Goal: Information Seeking & Learning: Learn about a topic

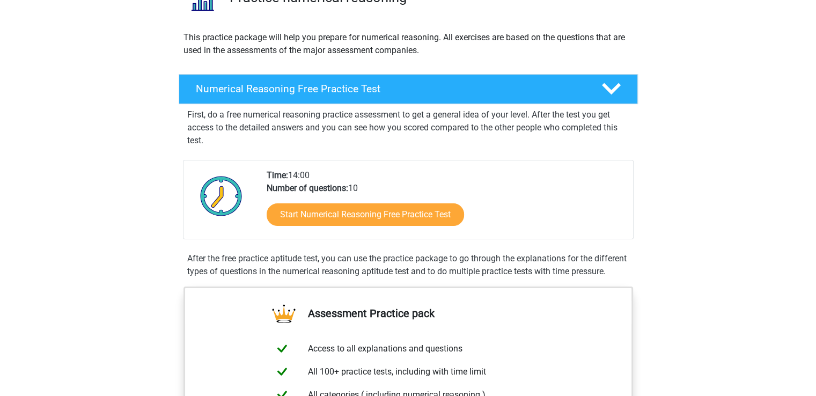
scroll to position [95, 0]
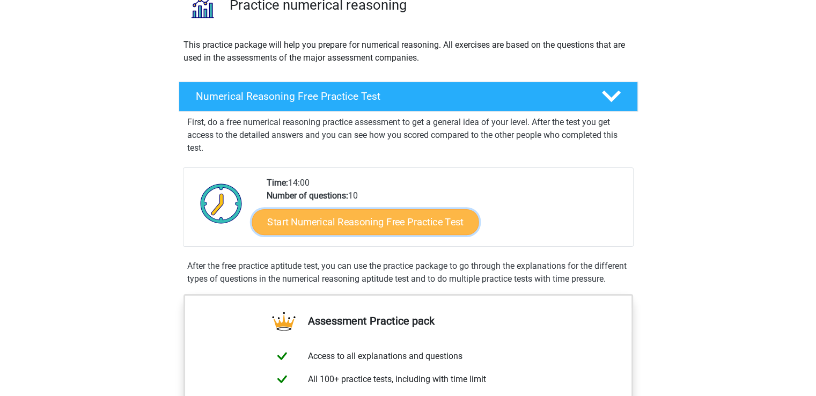
click at [337, 219] on link "Start Numerical Reasoning Free Practice Test" at bounding box center [364, 222] width 227 height 26
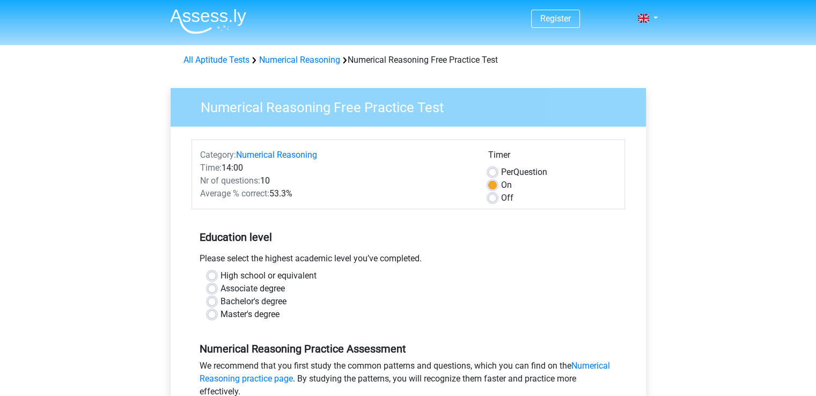
click at [494, 202] on div "Off" at bounding box center [552, 197] width 128 height 13
click at [501, 202] on label "Off" at bounding box center [507, 197] width 12 height 13
click at [493, 202] on input "Off" at bounding box center [492, 196] width 9 height 11
radio input "true"
click at [220, 275] on label "High school or equivalent" at bounding box center [268, 275] width 96 height 13
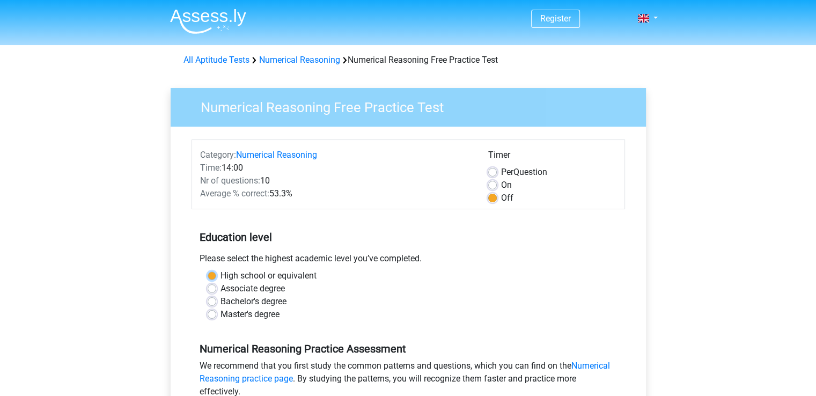
click at [212, 275] on input "High school or equivalent" at bounding box center [212, 274] width 9 height 11
radio input "true"
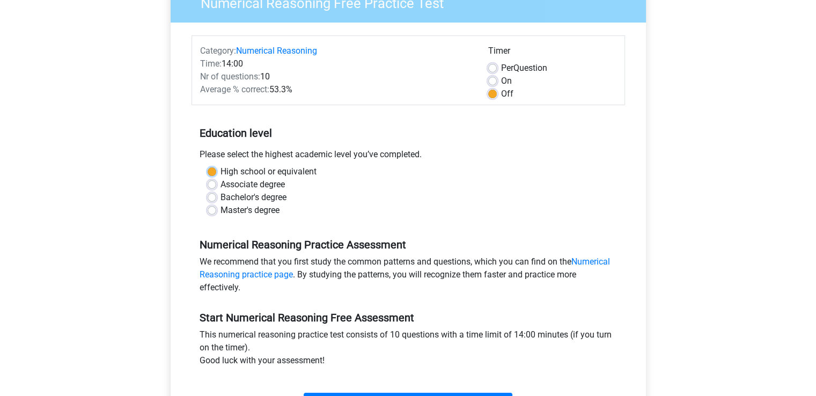
scroll to position [106, 0]
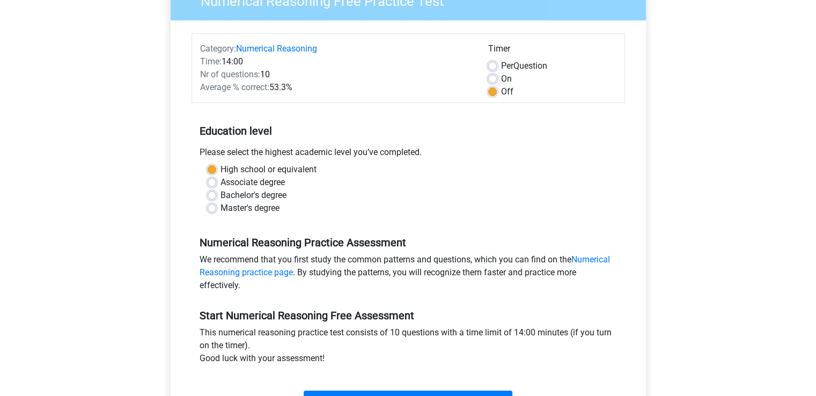
click at [220, 196] on label "Bachelor's degree" at bounding box center [253, 195] width 66 height 13
click at [214, 196] on input "Bachelor's degree" at bounding box center [212, 194] width 9 height 11
radio input "true"
click at [220, 180] on label "Associate degree" at bounding box center [252, 182] width 64 height 13
click at [212, 180] on input "Associate degree" at bounding box center [212, 181] width 9 height 11
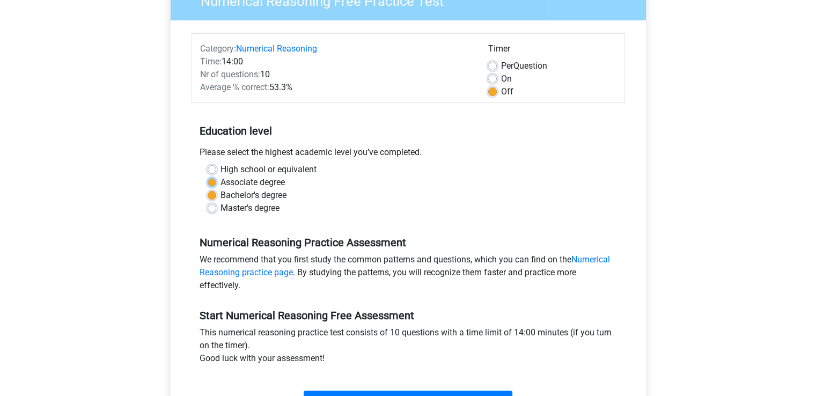
radio input "true"
click at [220, 196] on label "Bachelor's degree" at bounding box center [253, 195] width 66 height 13
click at [211, 196] on input "Bachelor's degree" at bounding box center [212, 194] width 9 height 11
radio input "true"
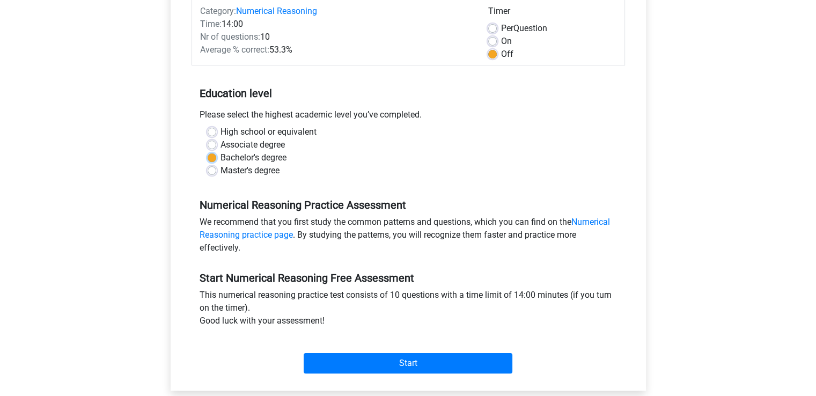
scroll to position [146, 0]
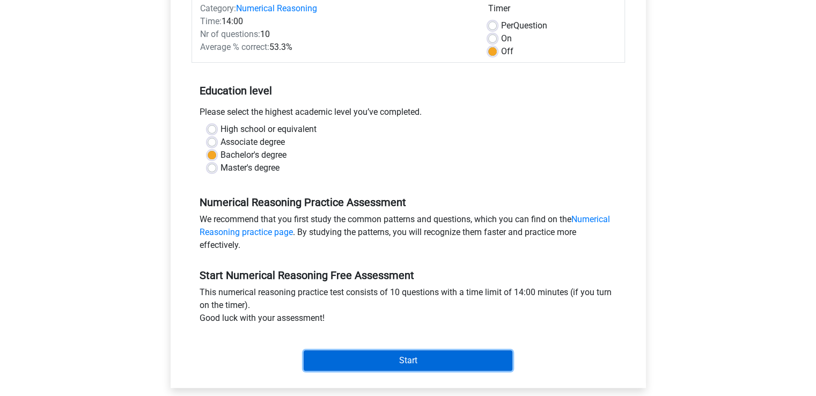
click at [374, 365] on input "Start" at bounding box center [408, 360] width 209 height 20
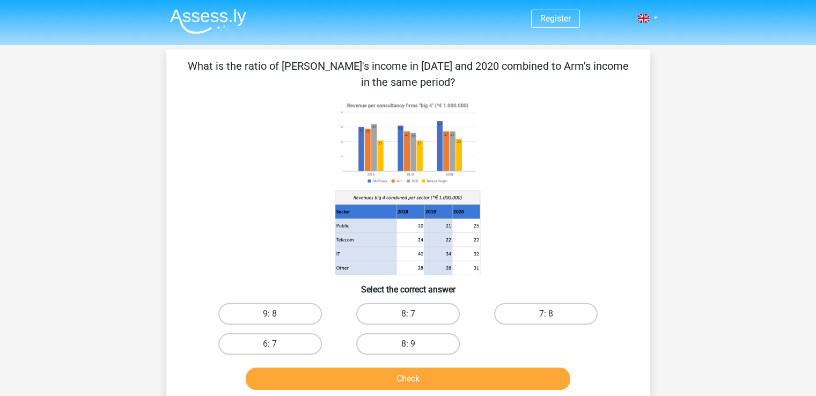
click at [412, 250] on icon at bounding box center [410, 254] width 28 height 14
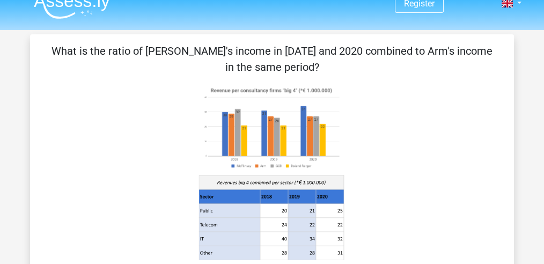
scroll to position [14, 0]
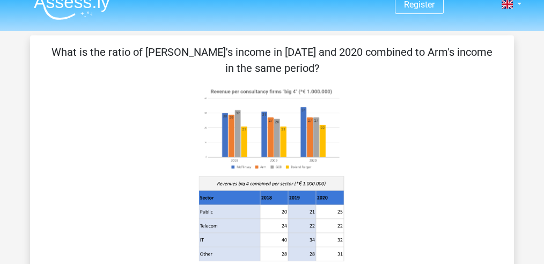
click at [159, 117] on icon at bounding box center [272, 173] width 432 height 177
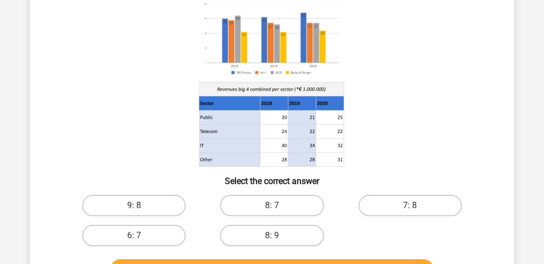
scroll to position [109, 0]
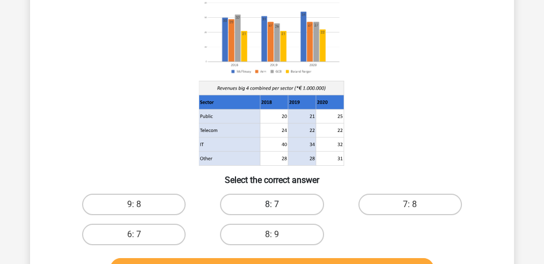
click at [268, 199] on label "8: 7" at bounding box center [271, 204] width 103 height 21
click at [272, 204] on input "8: 7" at bounding box center [275, 207] width 7 height 7
radio input "true"
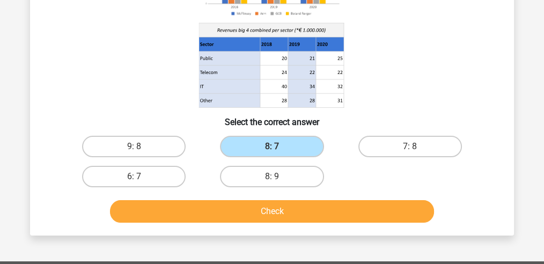
scroll to position [174, 0]
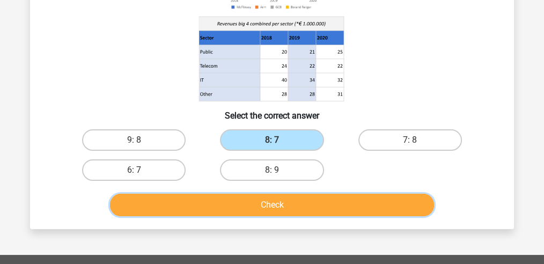
click at [292, 208] on button "Check" at bounding box center [272, 205] width 324 height 23
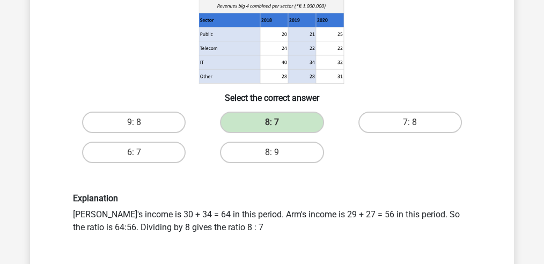
scroll to position [250, 0]
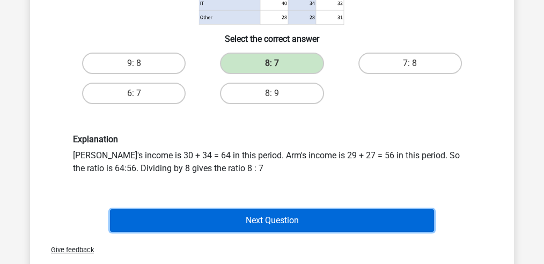
click at [286, 215] on button "Next Question" at bounding box center [272, 220] width 324 height 23
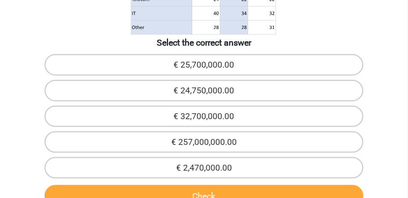
scroll to position [265, 0]
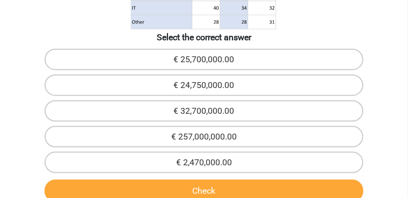
click at [206, 180] on button "Check" at bounding box center [204, 191] width 319 height 23
click at [261, 114] on div "€ 25,700,000.00 € 24,750,000.00 € 32,700,000.00 € 257,000,000.00 € 2,470,000.00" at bounding box center [204, 111] width 406 height 129
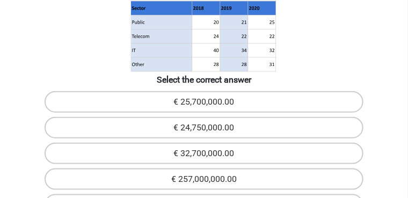
scroll to position [223, 0]
radio input "true"
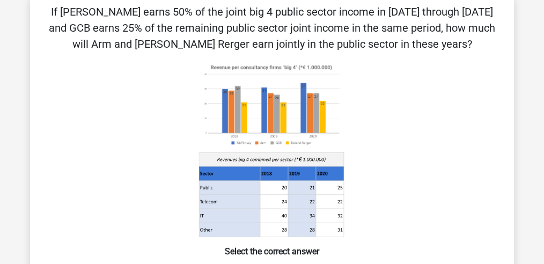
scroll to position [48, 0]
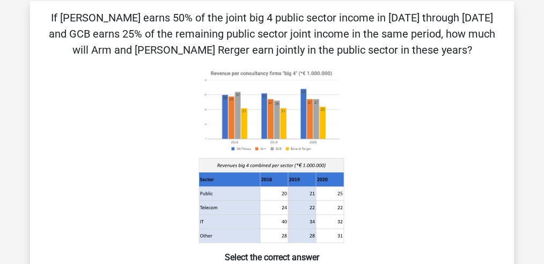
click at [280, 129] on image at bounding box center [271, 110] width 145 height 88
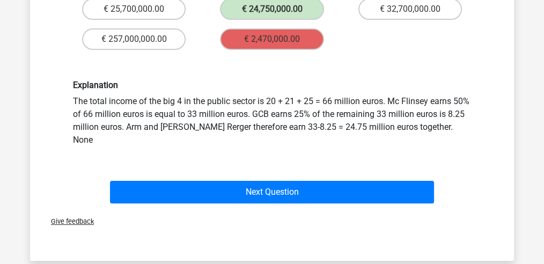
scroll to position [322, 0]
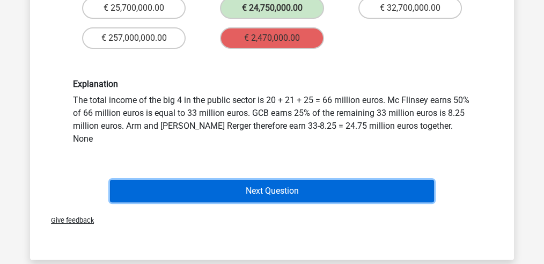
click at [318, 180] on button "Next Question" at bounding box center [272, 191] width 324 height 23
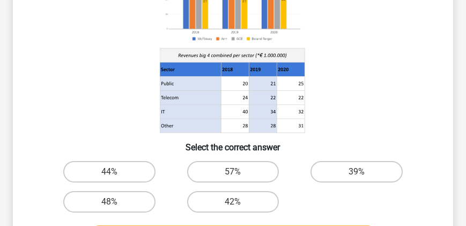
scroll to position [196, 0]
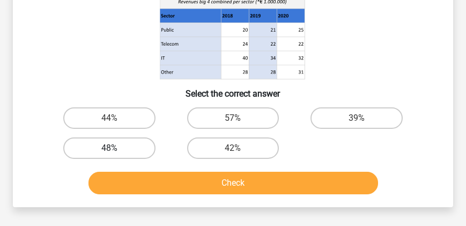
click at [137, 144] on label "48%" at bounding box center [109, 147] width 92 height 21
click at [116, 148] on input "48%" at bounding box center [112, 151] width 7 height 7
radio input "true"
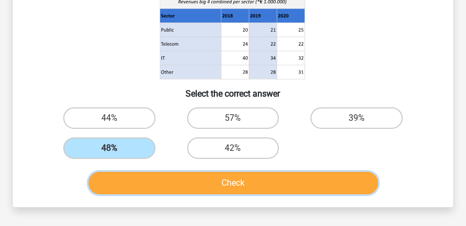
click at [181, 183] on button "Check" at bounding box center [233, 183] width 290 height 23
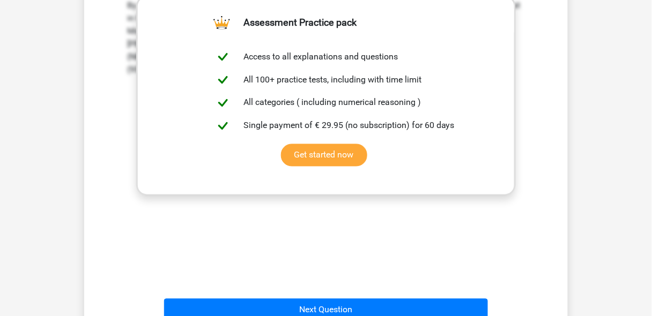
scroll to position [428, 0]
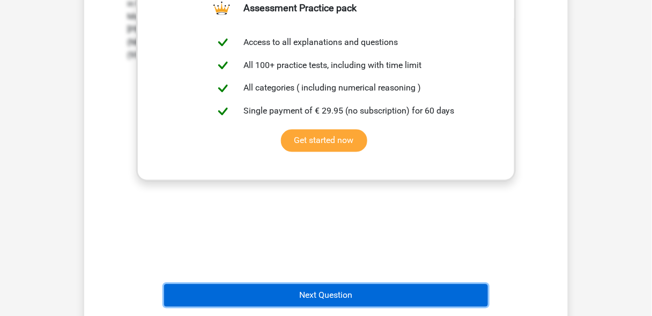
click at [288, 285] on button "Next Question" at bounding box center [326, 296] width 324 height 23
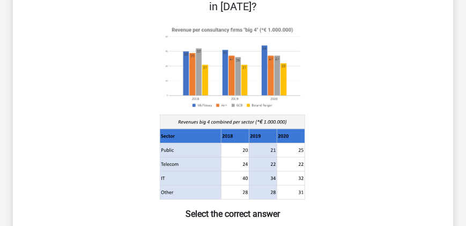
scroll to position [77, 0]
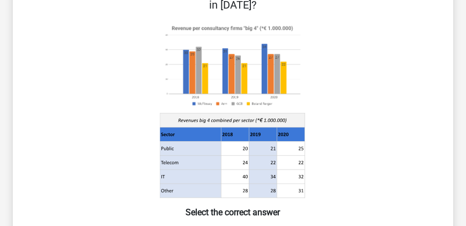
click at [226, 169] on icon at bounding box center [235, 176] width 28 height 14
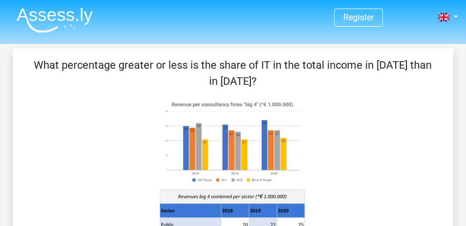
scroll to position [1, 0]
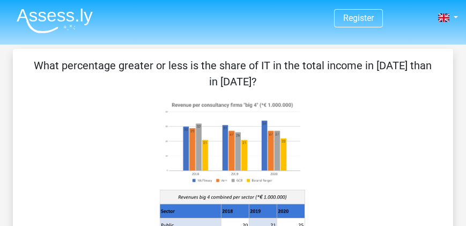
drag, startPoint x: 247, startPoint y: 80, endPoint x: 197, endPoint y: 86, distance: 50.2
click at [197, 86] on p "What percentage greater or less is the share of IT in the total income in 2020 …" at bounding box center [233, 73] width 406 height 32
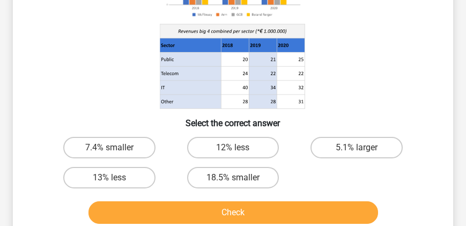
scroll to position [167, 0]
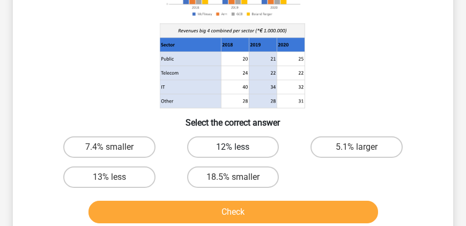
click at [208, 152] on label "12% less" at bounding box center [233, 146] width 92 height 21
click at [233, 152] on input "12% less" at bounding box center [236, 150] width 7 height 7
radio input "true"
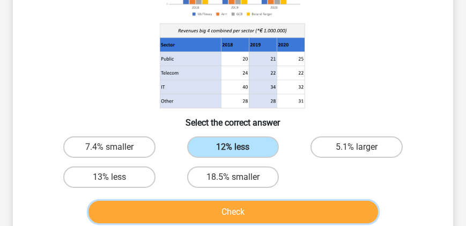
click at [217, 211] on button "Check" at bounding box center [233, 212] width 290 height 23
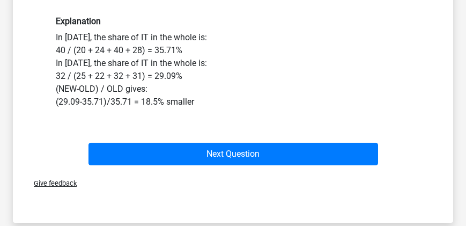
scroll to position [392, 0]
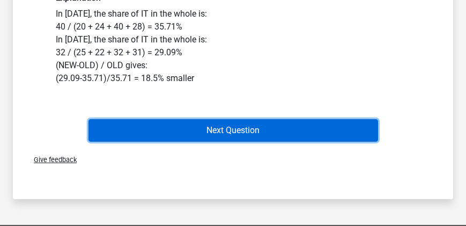
click at [254, 128] on button "Next Question" at bounding box center [233, 130] width 290 height 23
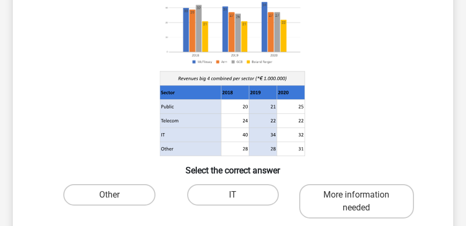
scroll to position [103, 0]
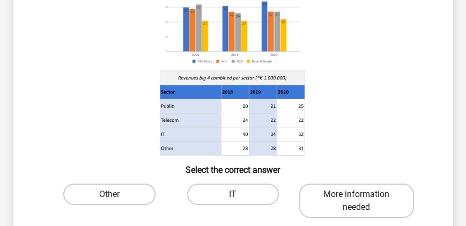
click at [335, 198] on label "More information needed" at bounding box center [356, 200] width 115 height 34
click at [357, 198] on input "More information needed" at bounding box center [360, 197] width 7 height 7
radio input "true"
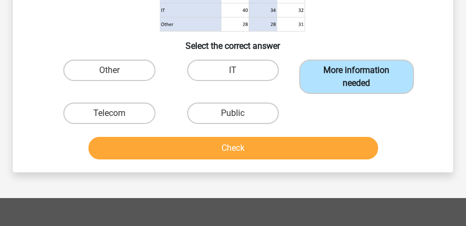
scroll to position [230, 0]
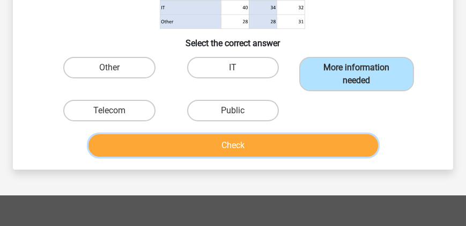
click at [298, 154] on button "Check" at bounding box center [233, 145] width 290 height 23
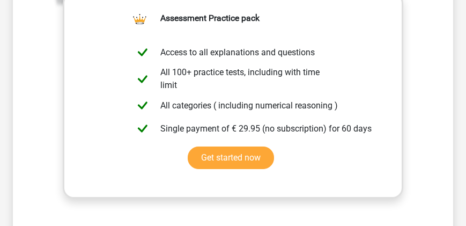
scroll to position [501, 0]
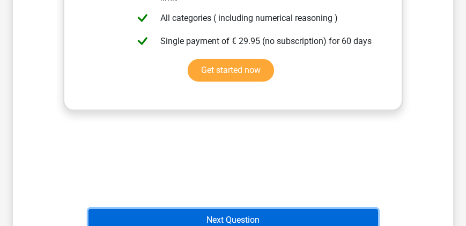
click at [240, 217] on button "Next Question" at bounding box center [233, 220] width 290 height 23
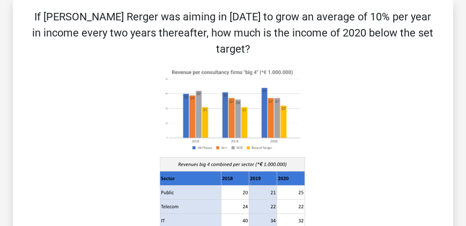
scroll to position [286, 0]
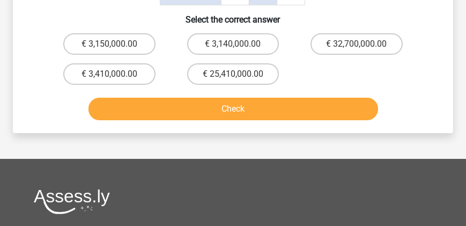
click at [219, 98] on button "Check" at bounding box center [233, 109] width 290 height 23
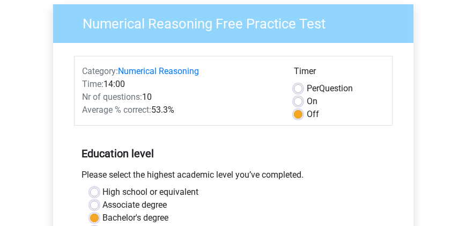
scroll to position [84, 0]
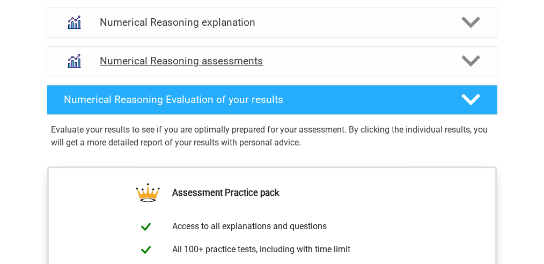
scroll to position [643, 0]
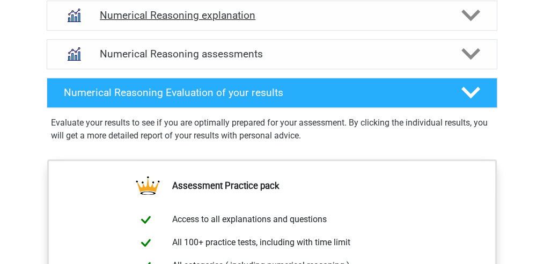
click at [465, 25] on icon at bounding box center [470, 15] width 19 height 19
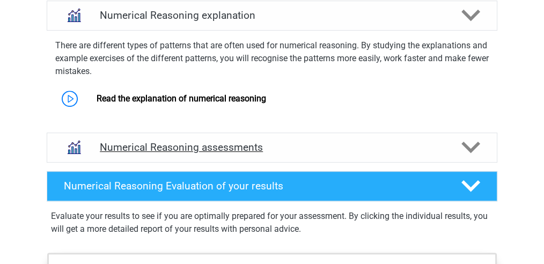
click at [326, 162] on div "Numerical Reasoning assessments" at bounding box center [272, 147] width 450 height 30
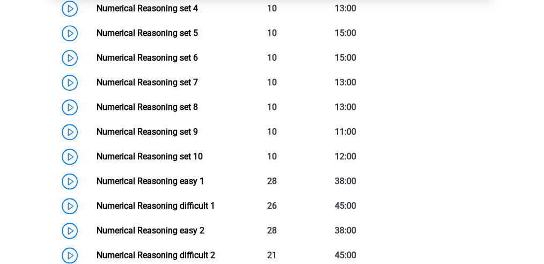
scroll to position [963, 0]
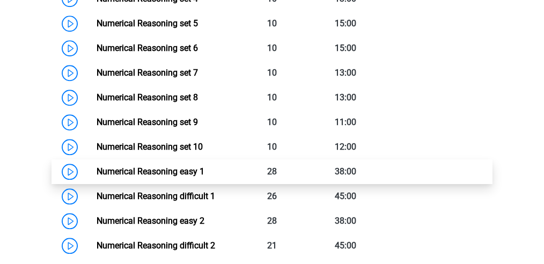
click at [204, 176] on link "Numerical Reasoning easy 1" at bounding box center [150, 171] width 108 height 10
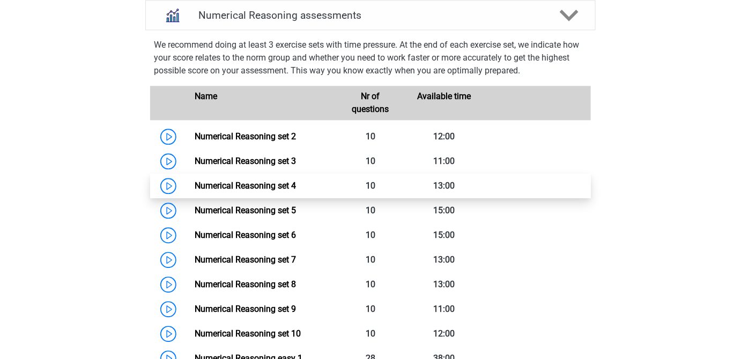
scroll to position [773, 0]
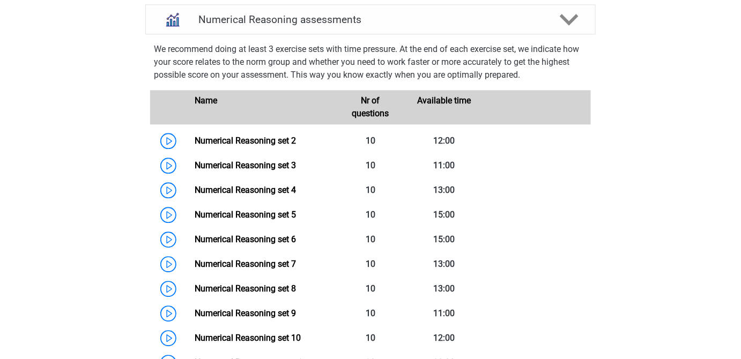
click at [232, 124] on div "Name Nr of questions Available time" at bounding box center [370, 107] width 441 height 34
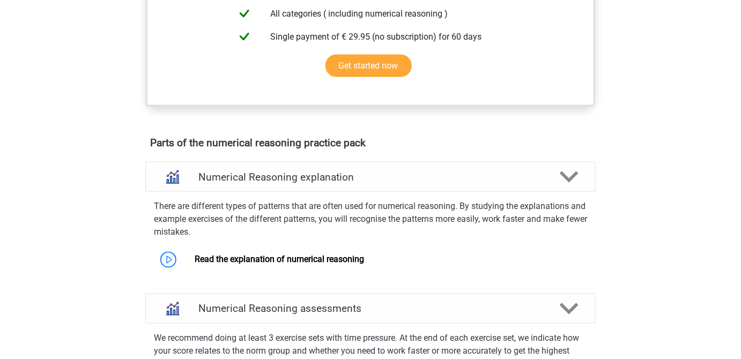
scroll to position [481, 0]
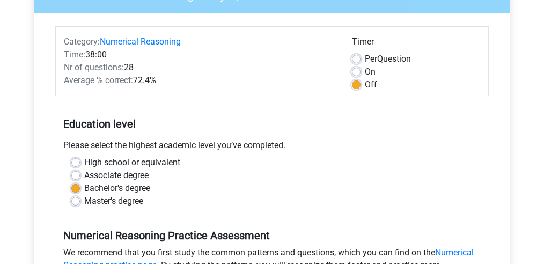
scroll to position [137, 0]
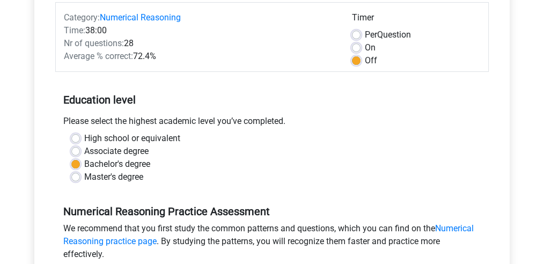
click at [82, 145] on div "Associate degree" at bounding box center [271, 151] width 401 height 13
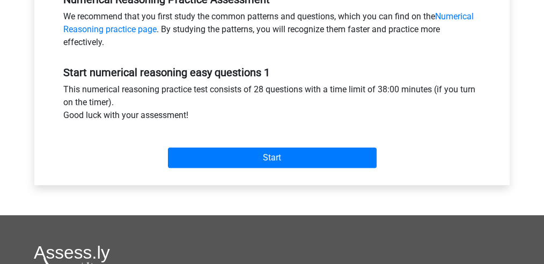
scroll to position [350, 0]
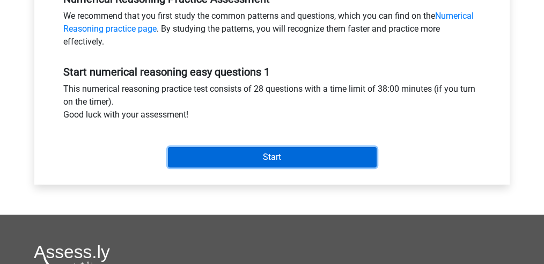
click at [180, 156] on input "Start" at bounding box center [272, 157] width 209 height 20
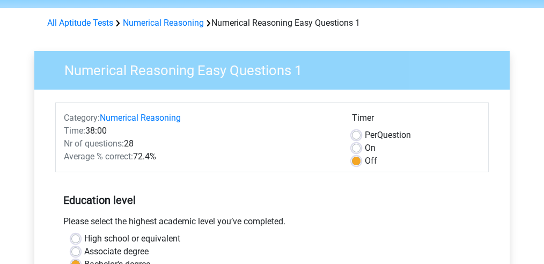
scroll to position [19, 0]
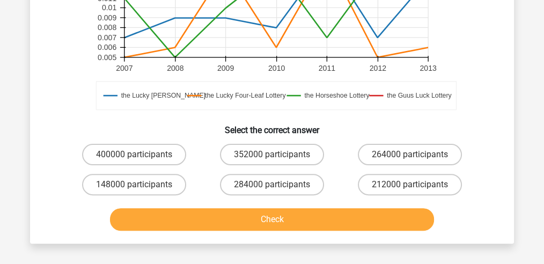
scroll to position [353, 0]
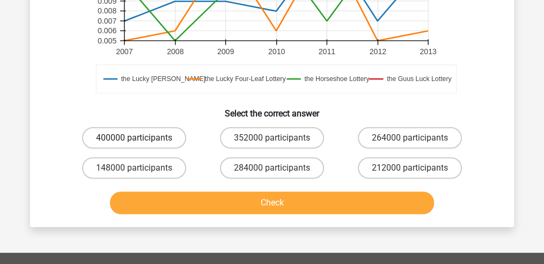
click at [119, 143] on label "400000 participants" at bounding box center [134, 137] width 104 height 21
click at [134, 143] on input "400000 participants" at bounding box center [137, 141] width 7 height 7
radio input "true"
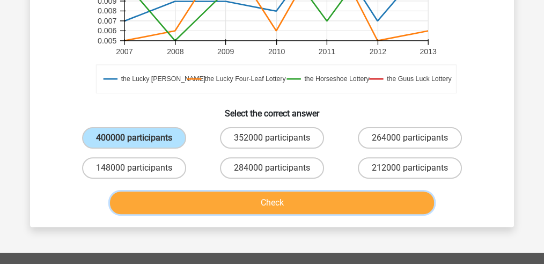
click at [224, 208] on button "Check" at bounding box center [272, 202] width 324 height 23
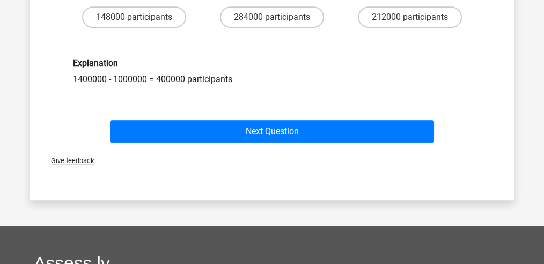
scroll to position [511, 0]
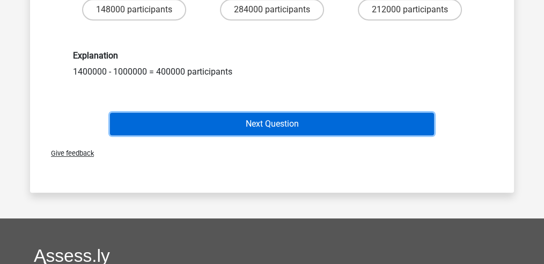
click at [259, 121] on button "Next Question" at bounding box center [272, 124] width 324 height 23
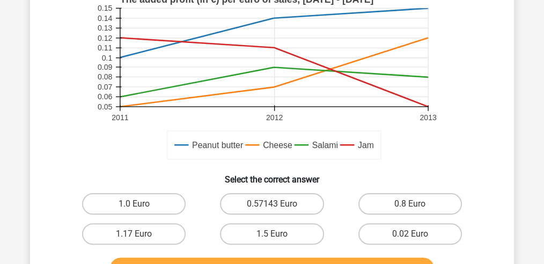
scroll to position [319, 0]
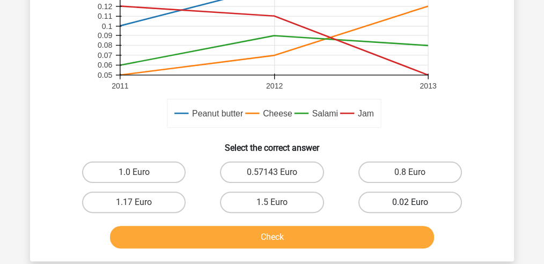
click at [397, 206] on label "0.02 Euro" at bounding box center [409, 201] width 103 height 21
click at [410, 206] on input "0.02 Euro" at bounding box center [413, 205] width 7 height 7
radio input "true"
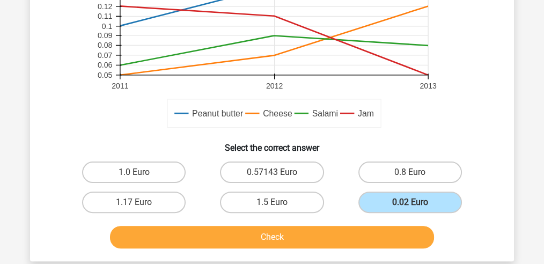
click at [333, 249] on div "Check" at bounding box center [272, 239] width 414 height 27
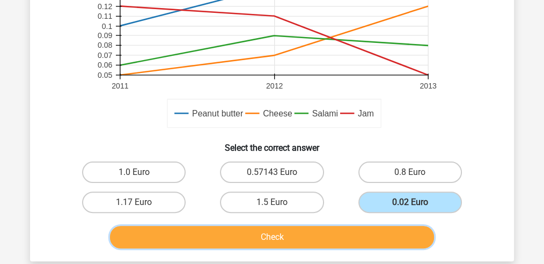
click at [324, 233] on button "Check" at bounding box center [272, 237] width 324 height 23
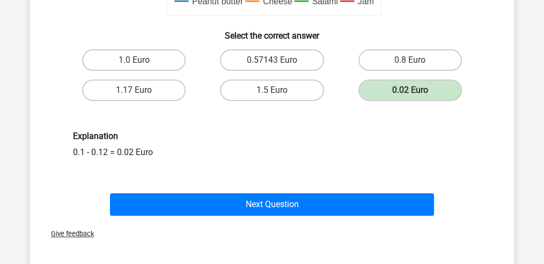
scroll to position [508, 0]
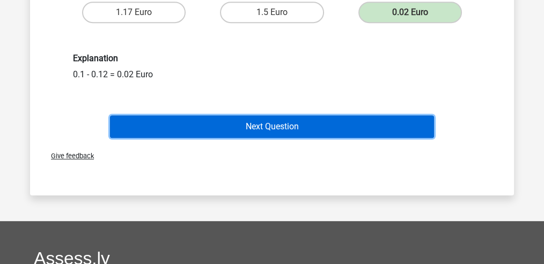
click at [338, 127] on button "Next Question" at bounding box center [272, 126] width 324 height 23
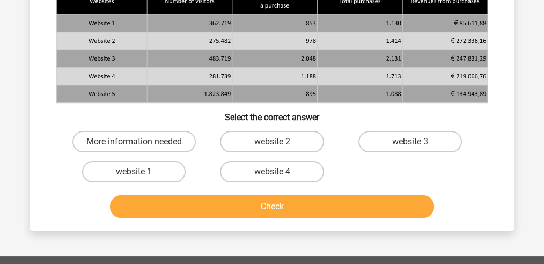
scroll to position [102, 0]
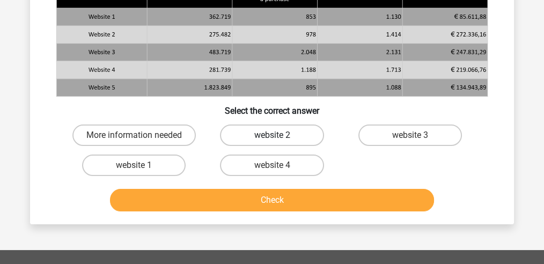
click at [247, 142] on label "website 2" at bounding box center [271, 134] width 103 height 21
click at [272, 142] on input "website 2" at bounding box center [275, 138] width 7 height 7
radio input "true"
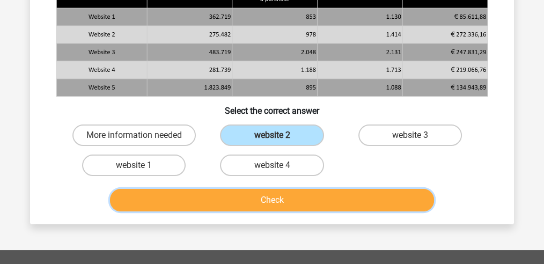
click at [245, 204] on button "Check" at bounding box center [272, 200] width 324 height 23
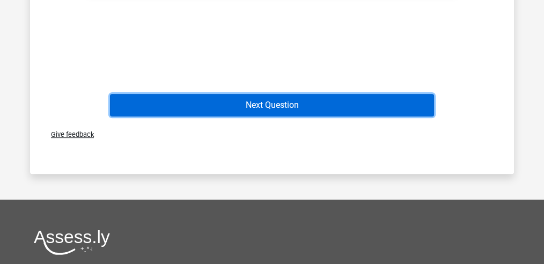
click at [288, 97] on button "Next Question" at bounding box center [272, 105] width 324 height 23
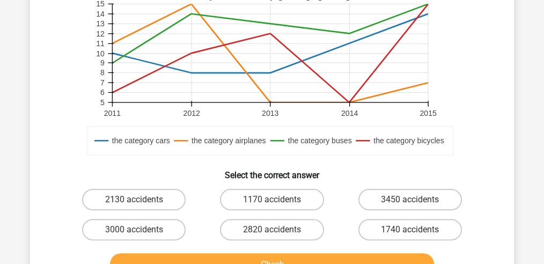
scroll to position [324, 0]
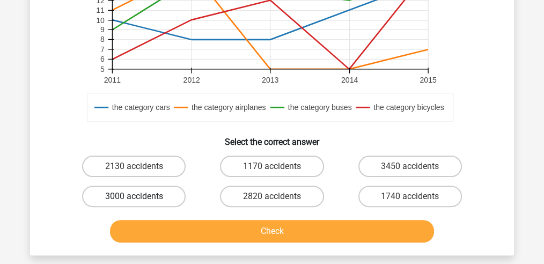
click at [152, 191] on label "3000 accidents" at bounding box center [133, 196] width 103 height 21
click at [141, 196] on input "3000 accidents" at bounding box center [137, 199] width 7 height 7
radio input "true"
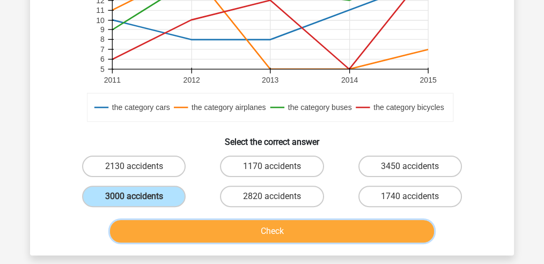
click at [160, 225] on button "Check" at bounding box center [272, 231] width 324 height 23
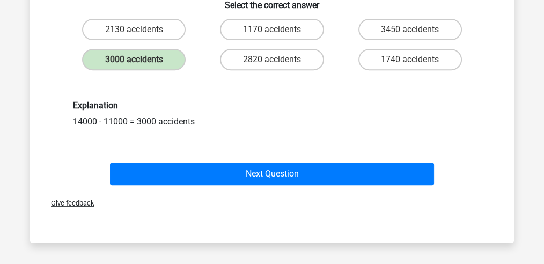
scroll to position [462, 0]
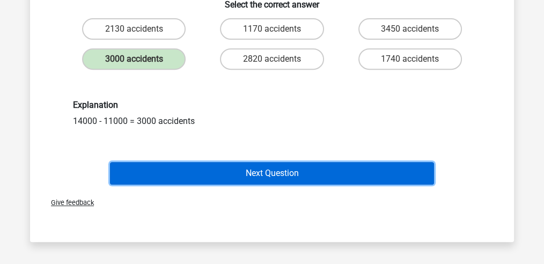
click at [260, 169] on button "Next Question" at bounding box center [272, 173] width 324 height 23
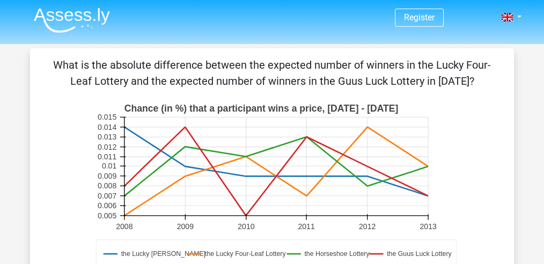
scroll to position [0, 0]
